Goal: Check status: Check status

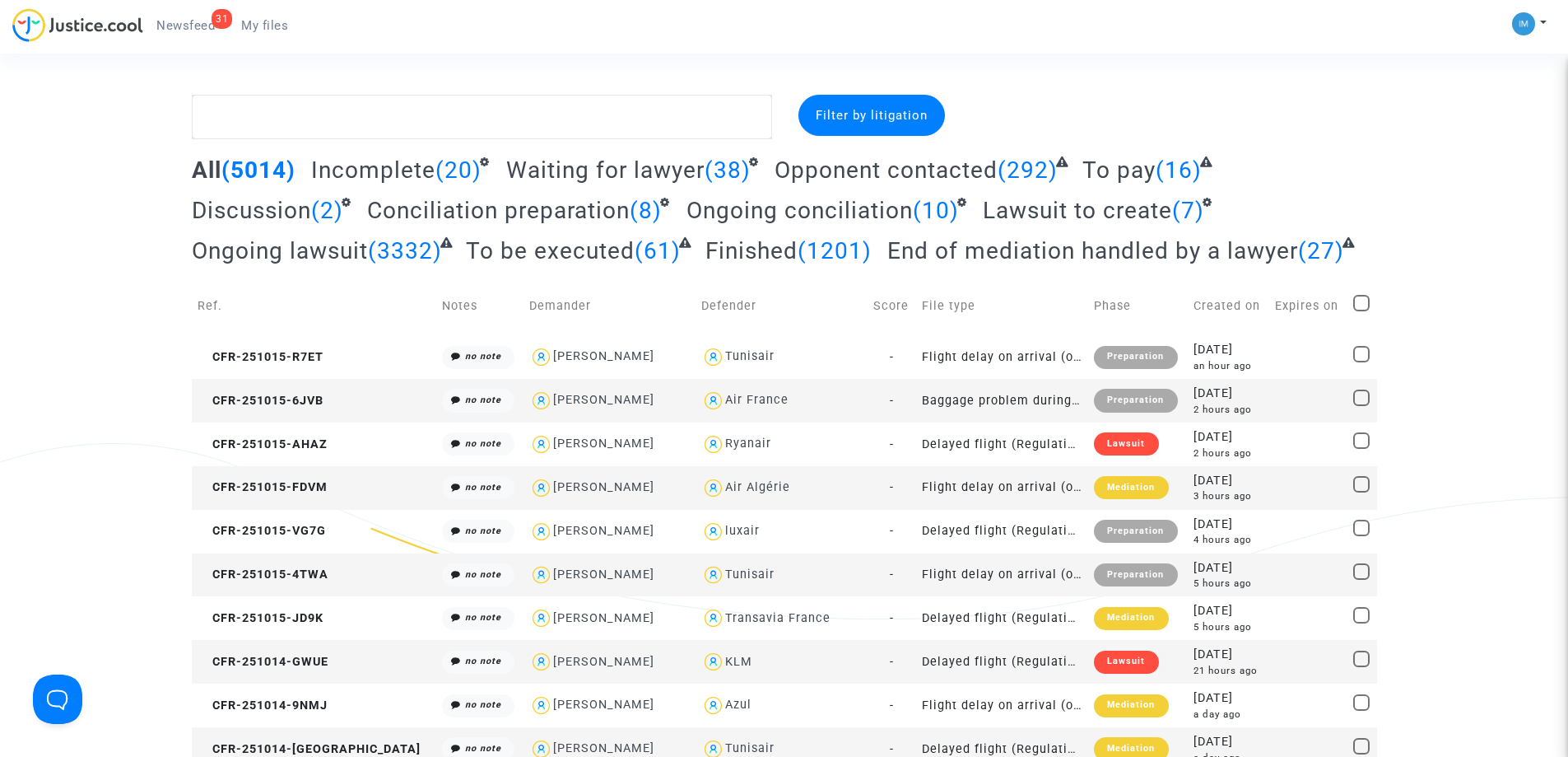
click at [514, 260] on span "To be executed" at bounding box center [550, 251] width 169 height 27
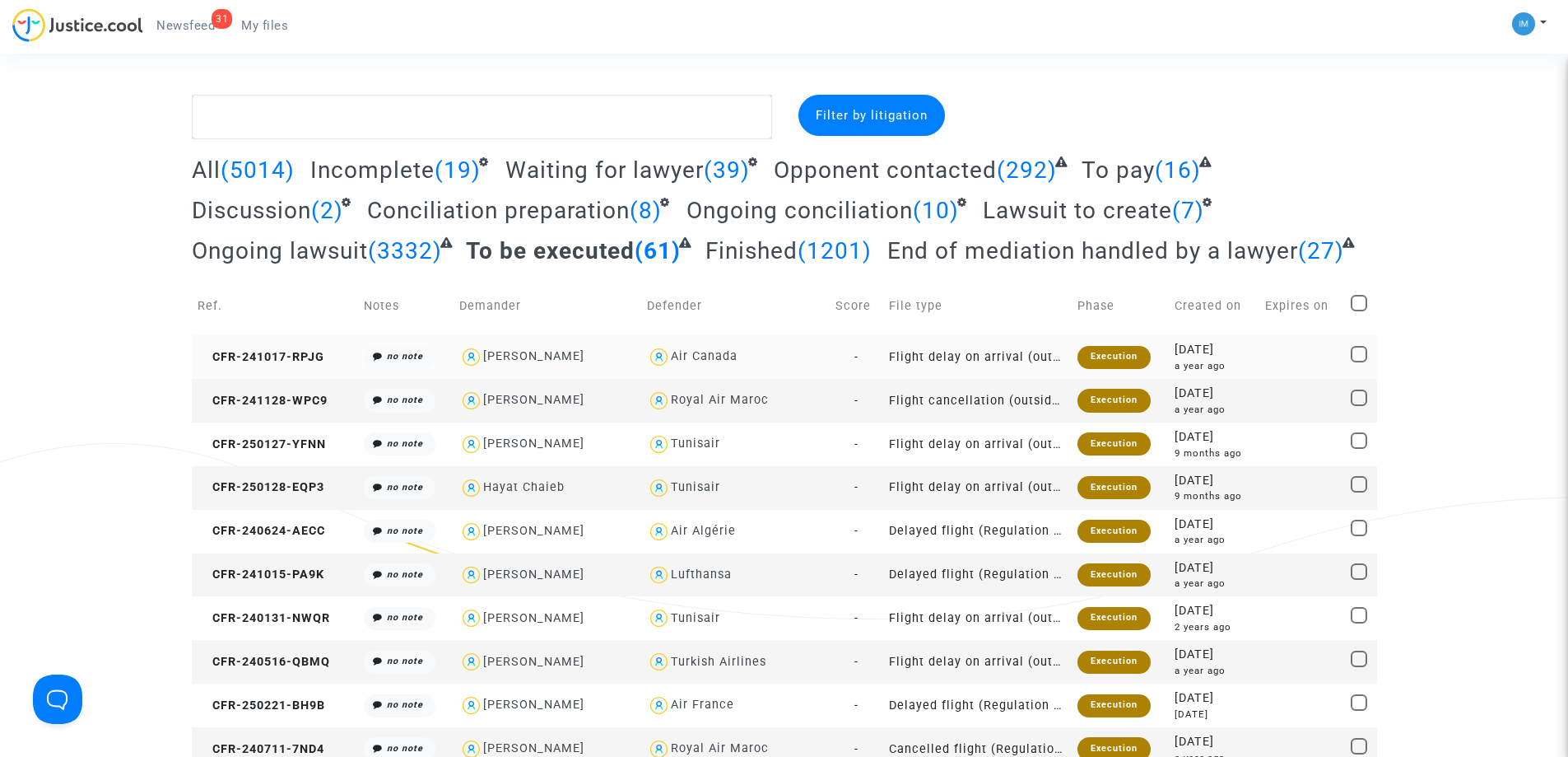
click at [1113, 356] on div "Execution" at bounding box center [1113, 357] width 73 height 23
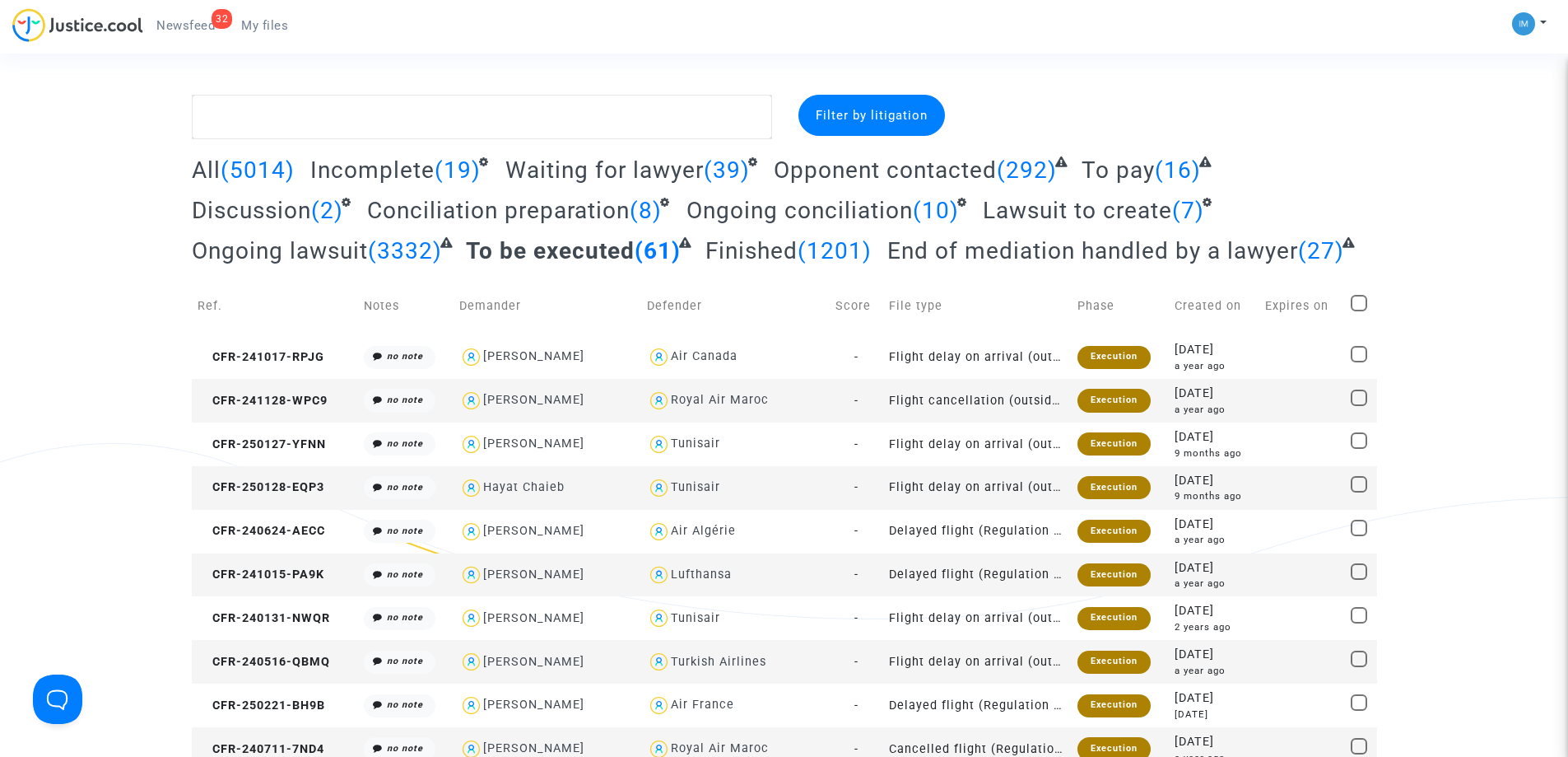
click at [1118, 177] on span "To pay" at bounding box center [1117, 171] width 73 height 27
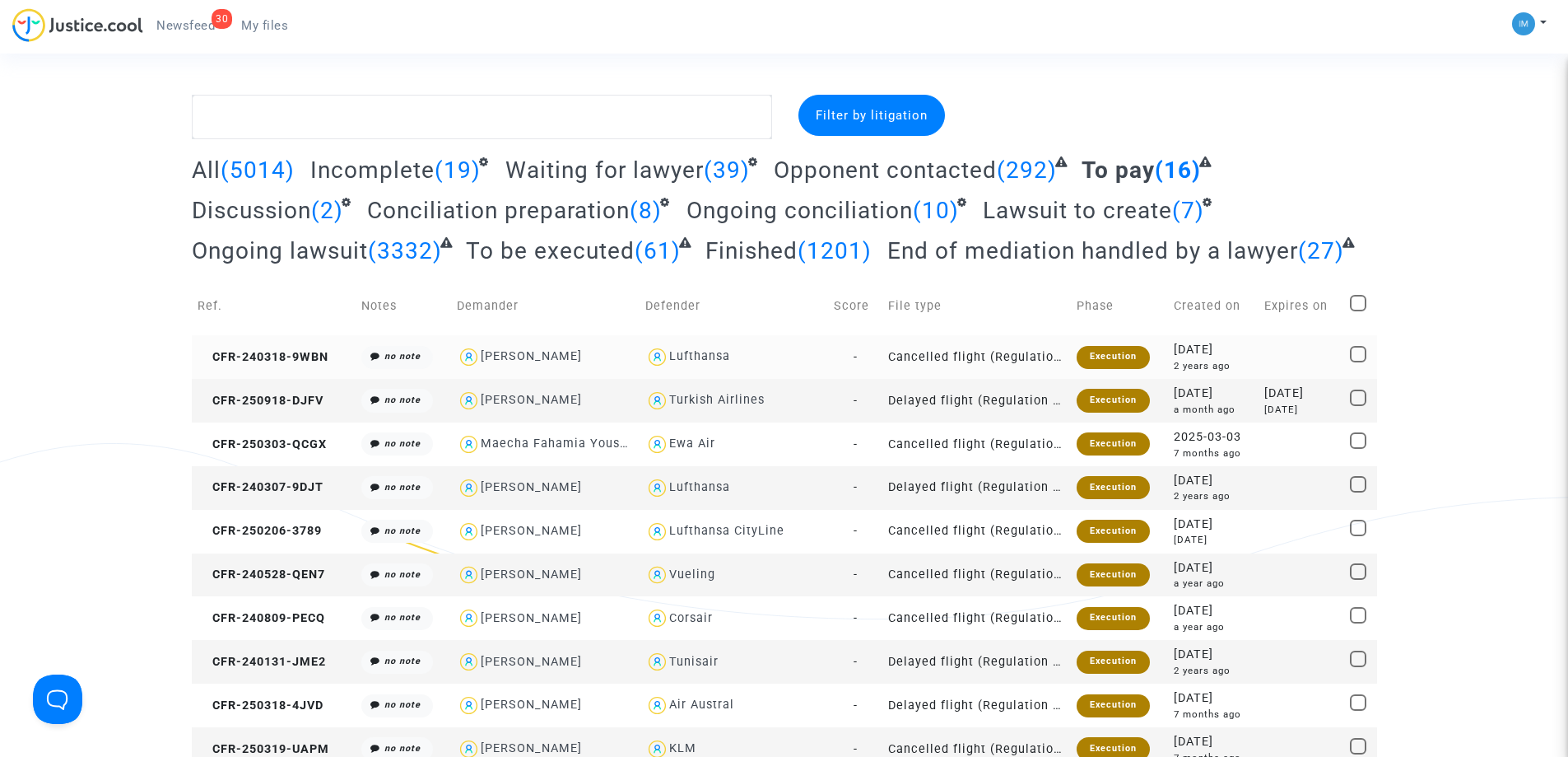
click at [1116, 353] on div "Execution" at bounding box center [1112, 357] width 73 height 23
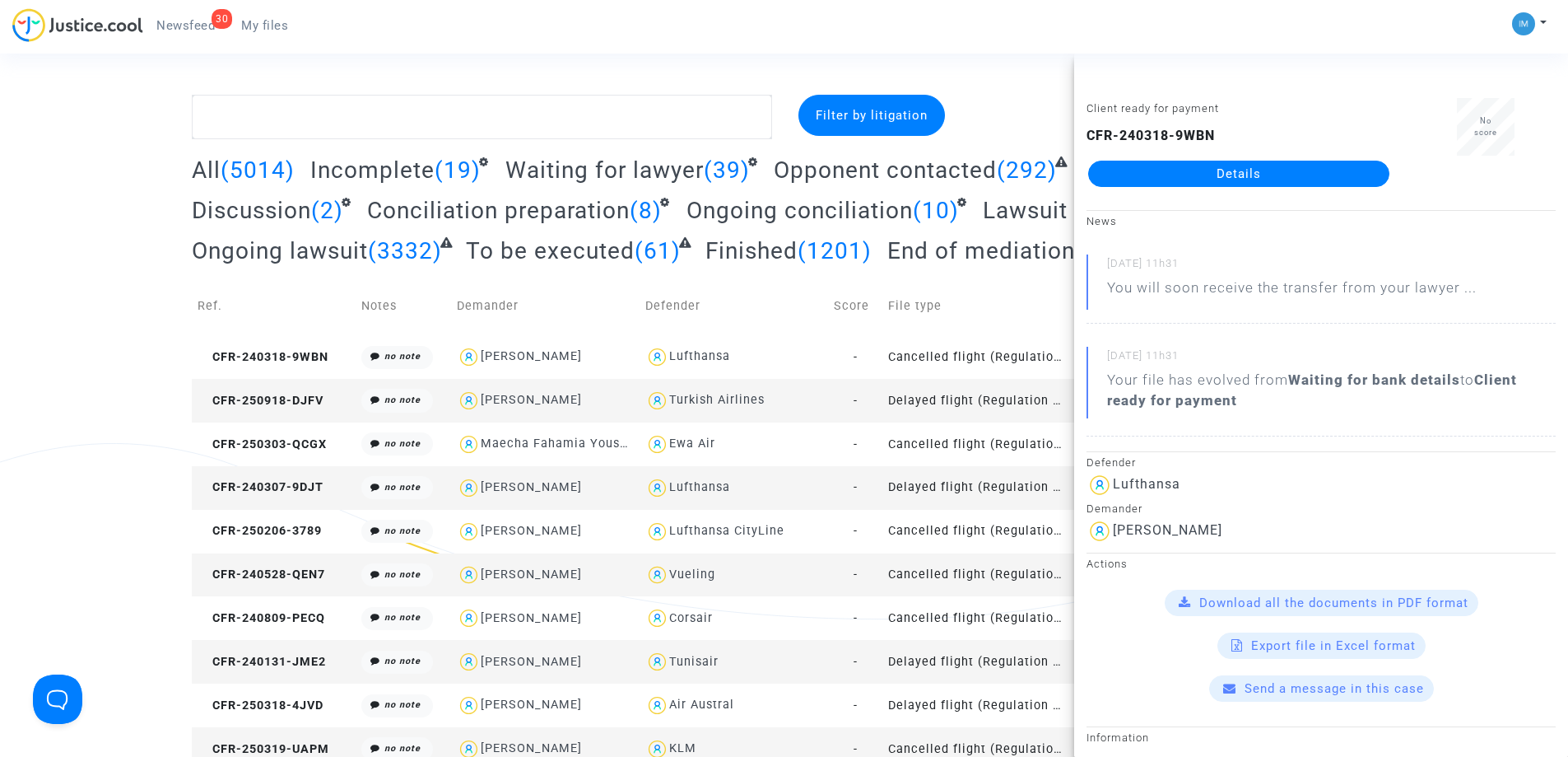
click at [987, 400] on td "Delayed flight (Regulation EC 261/2004)" at bounding box center [977, 400] width 189 height 44
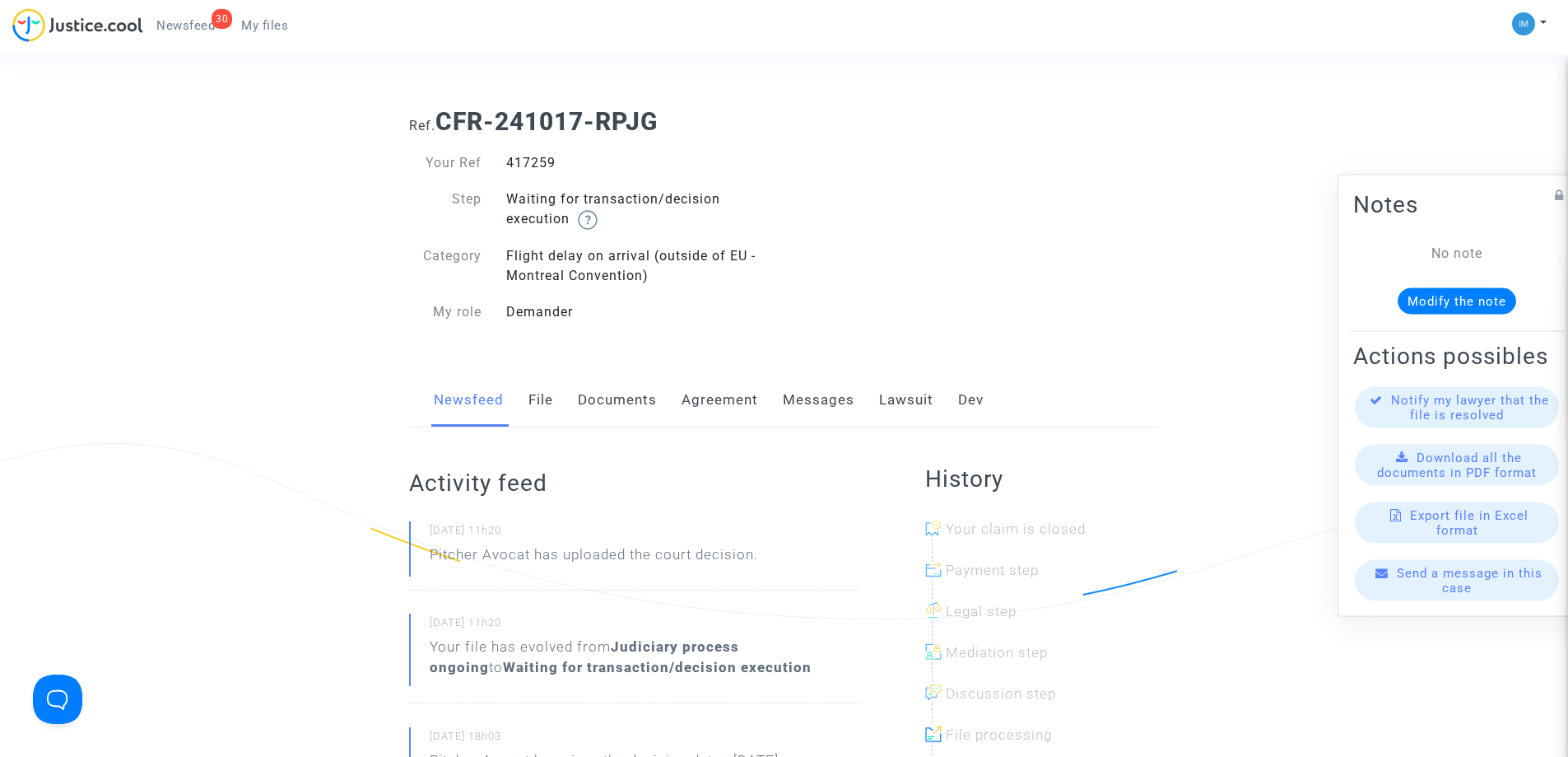
click at [921, 397] on link "Lawsuit" at bounding box center [906, 400] width 54 height 54
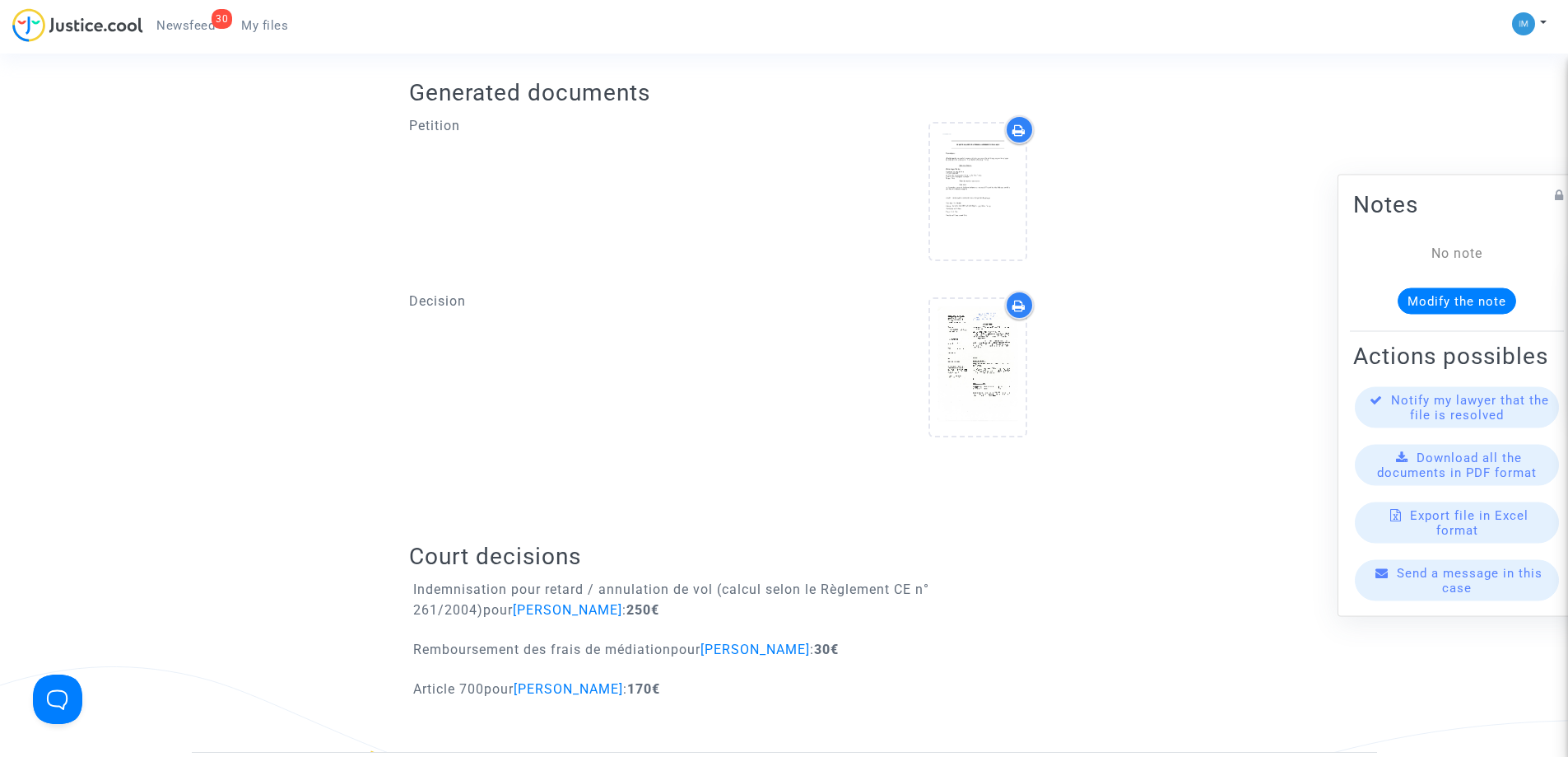
scroll to position [661, 0]
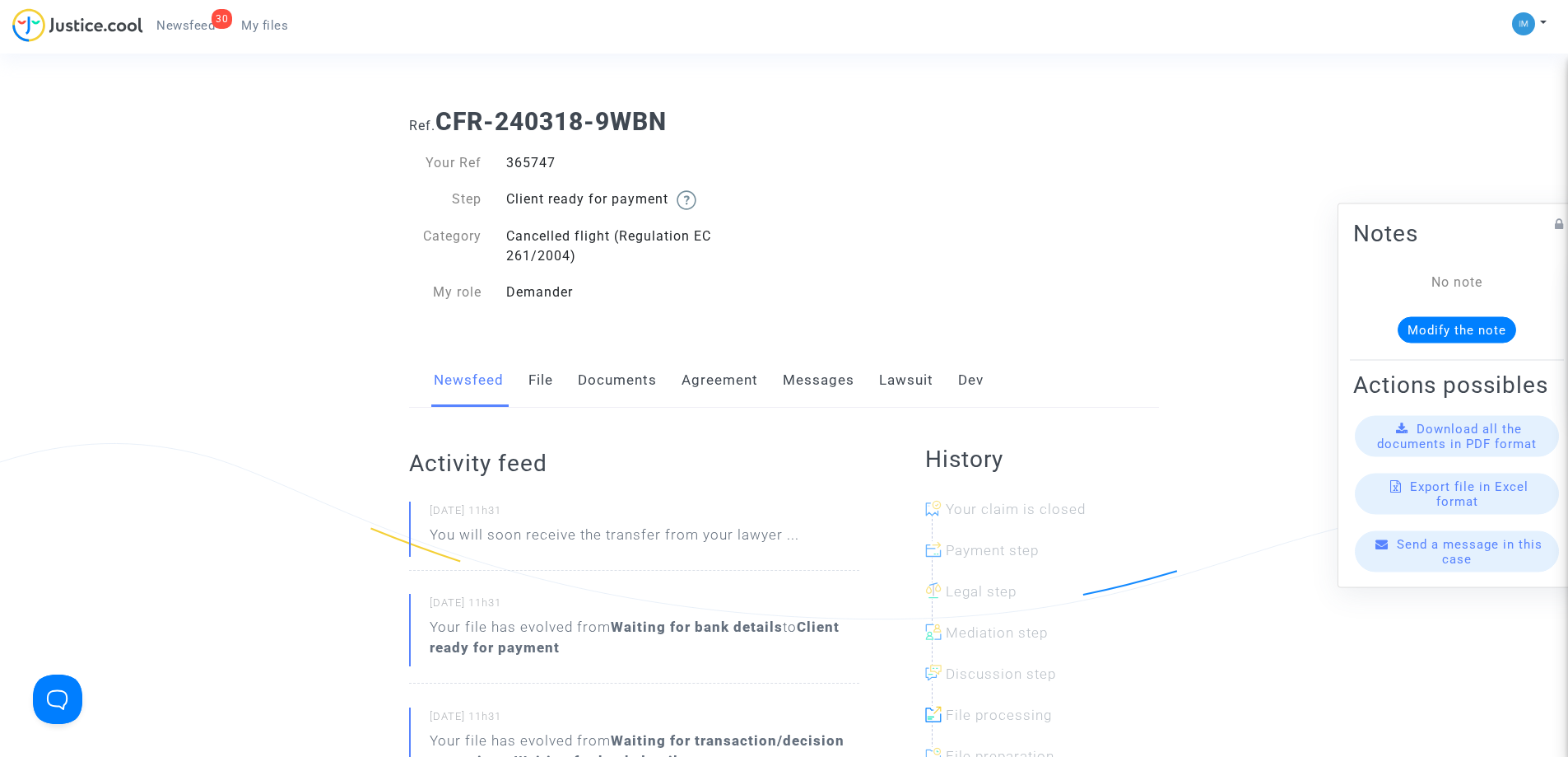
click at [896, 377] on link "Lawsuit" at bounding box center [906, 380] width 54 height 54
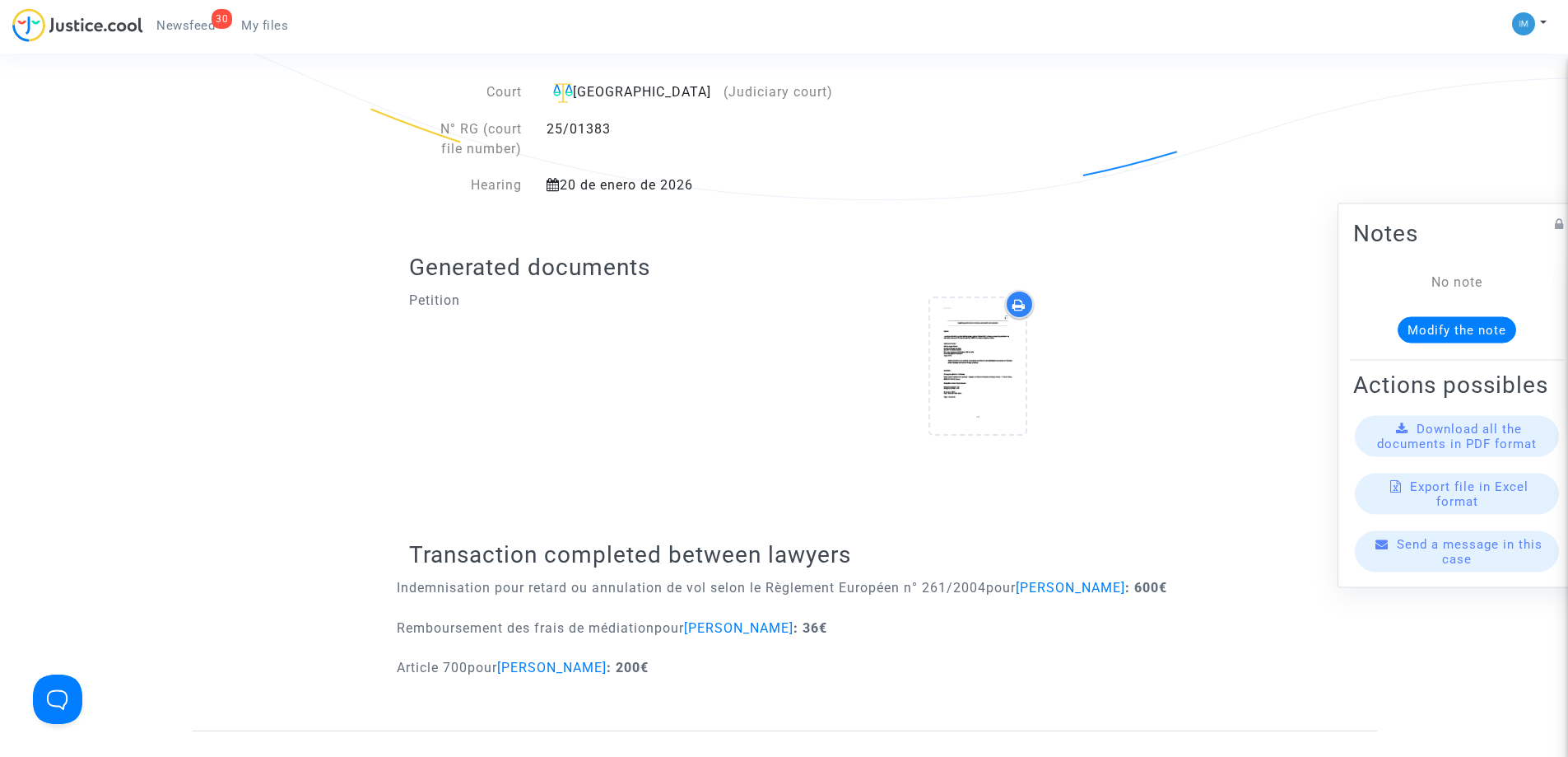
scroll to position [422, 0]
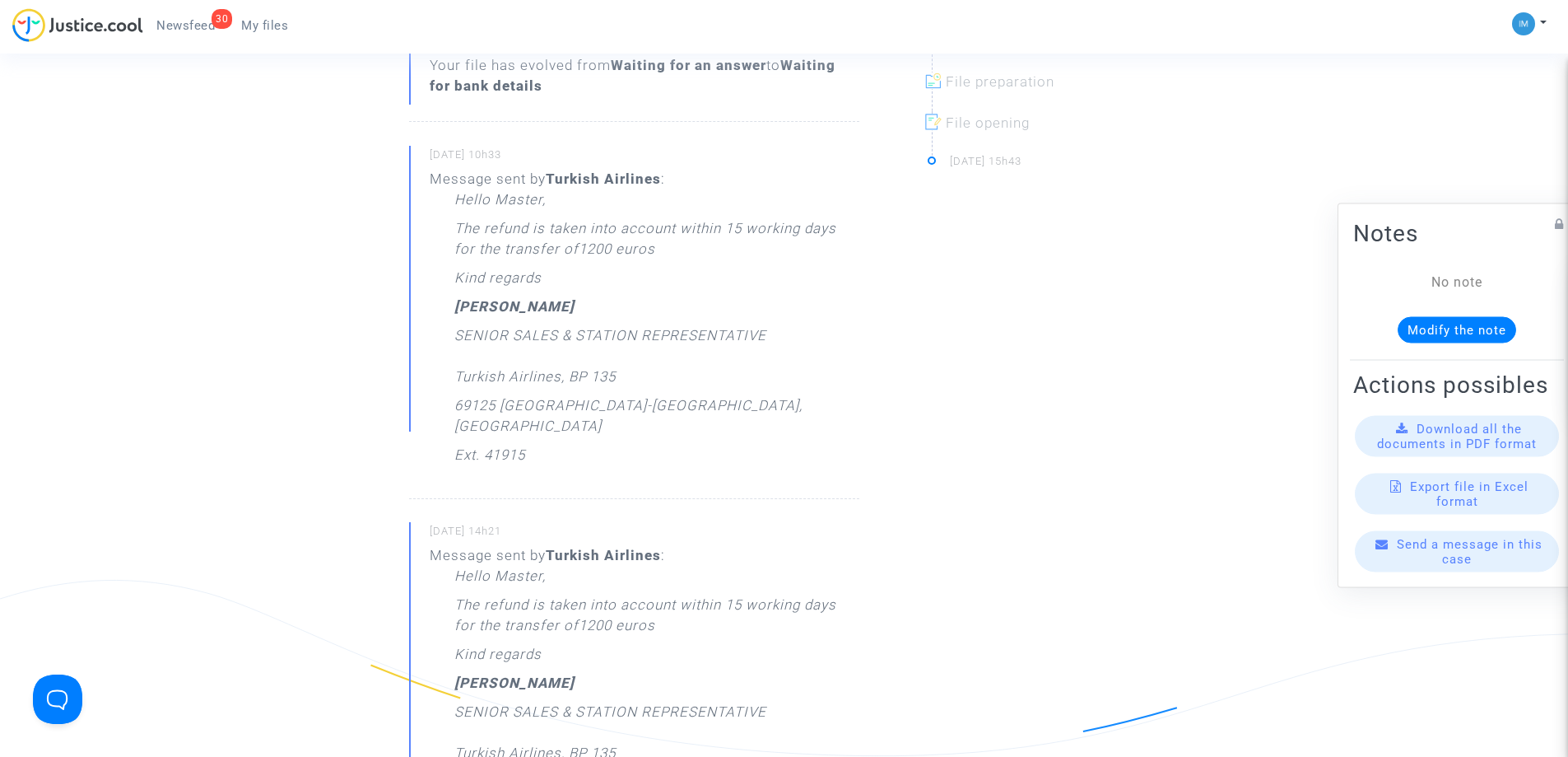
scroll to position [187, 0]
